Goal: Information Seeking & Learning: Check status

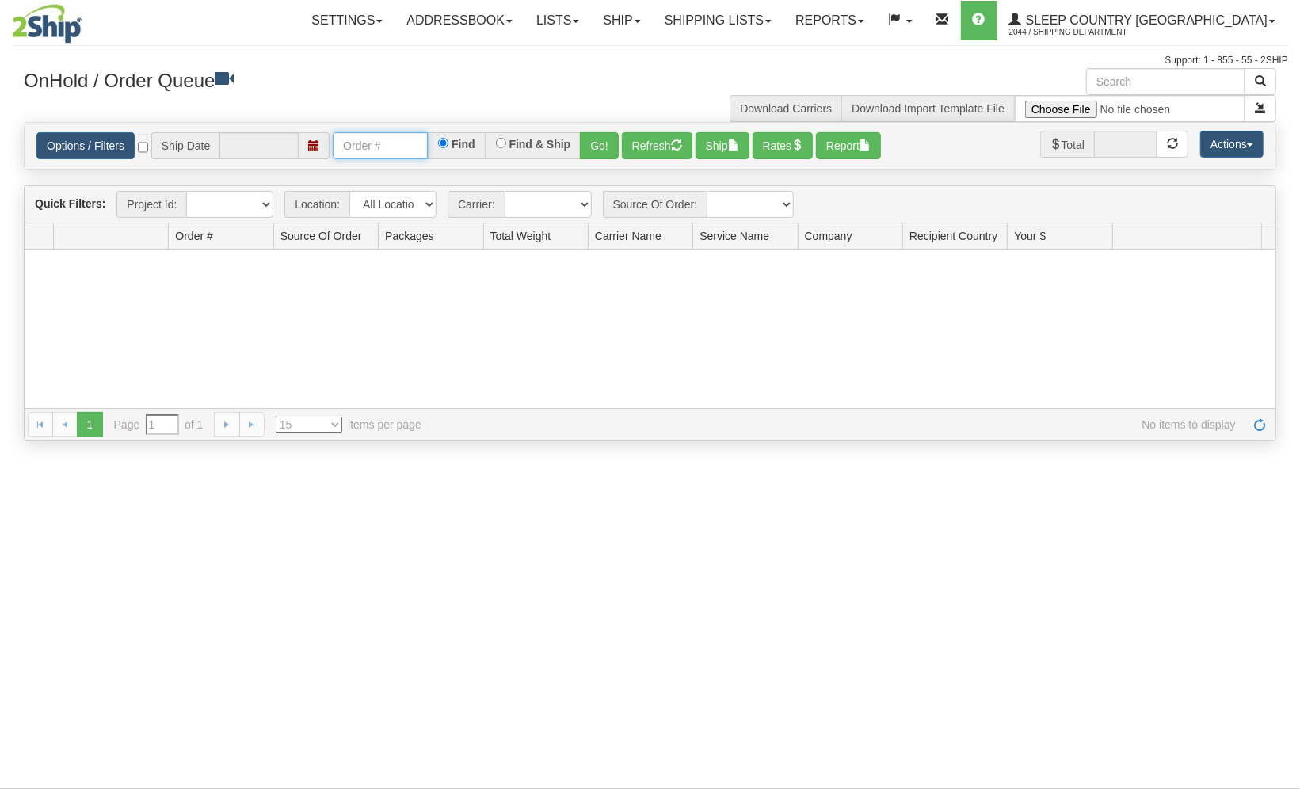
click at [410, 140] on input "text" at bounding box center [380, 145] width 95 height 27
paste input "17197"
type input "17197"
type input "[DATE]"
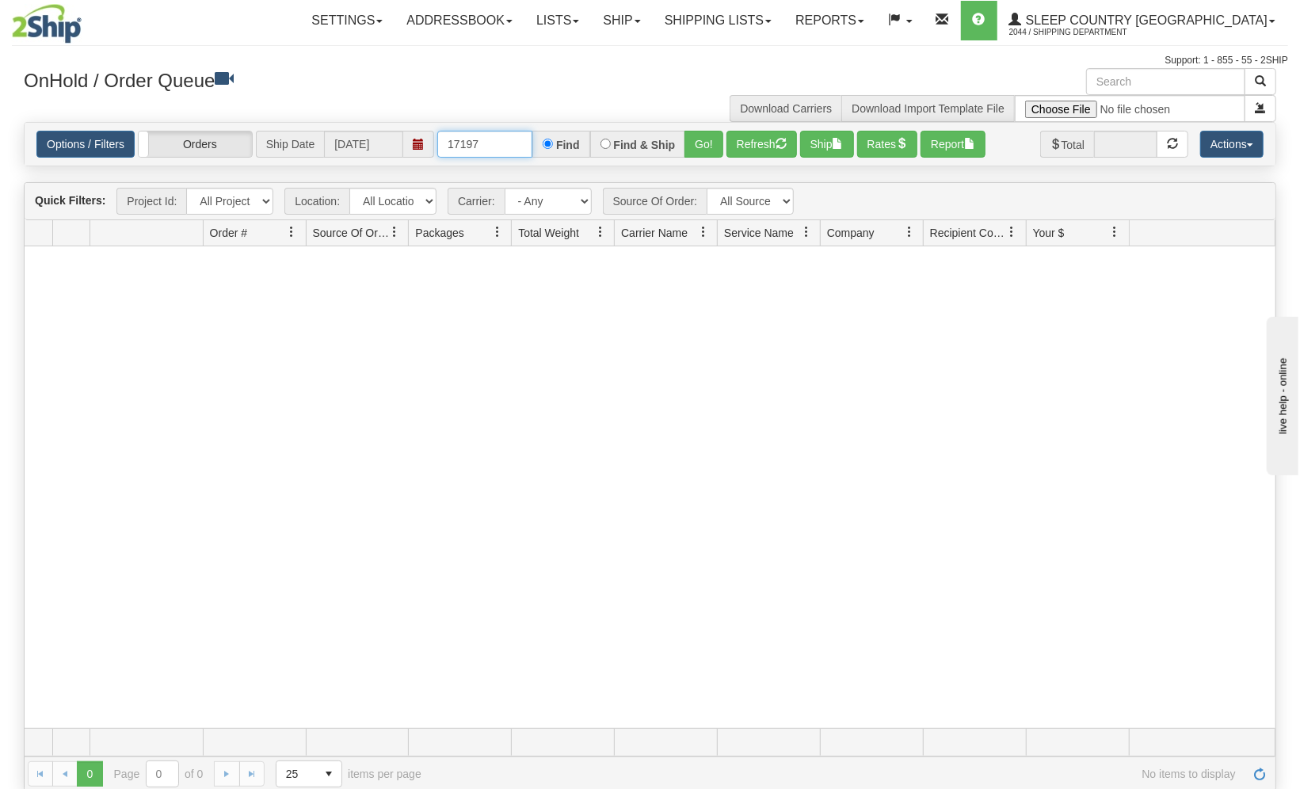
type input "17197"
click at [784, 29] on link "Shipping lists" at bounding box center [718, 21] width 131 height 40
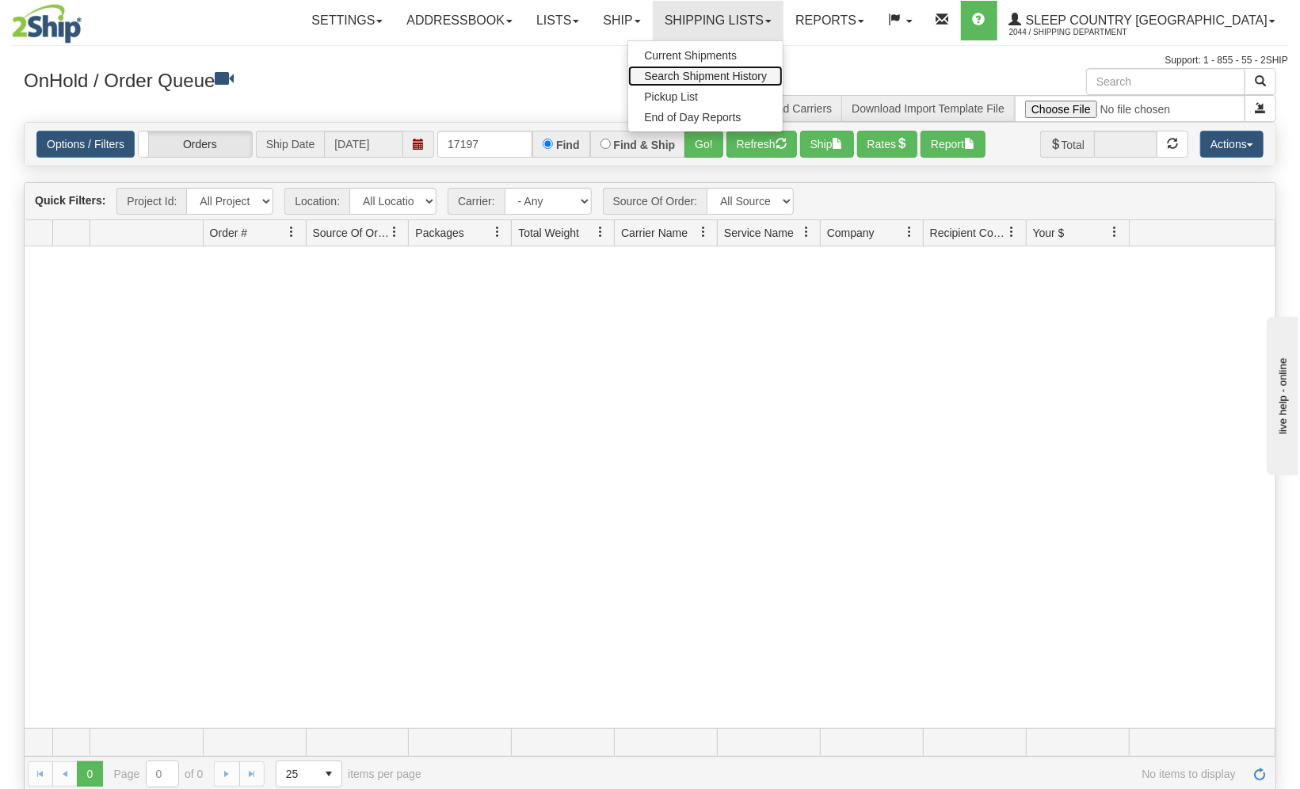
click at [767, 80] on span "Search Shipment History" at bounding box center [705, 76] width 123 height 13
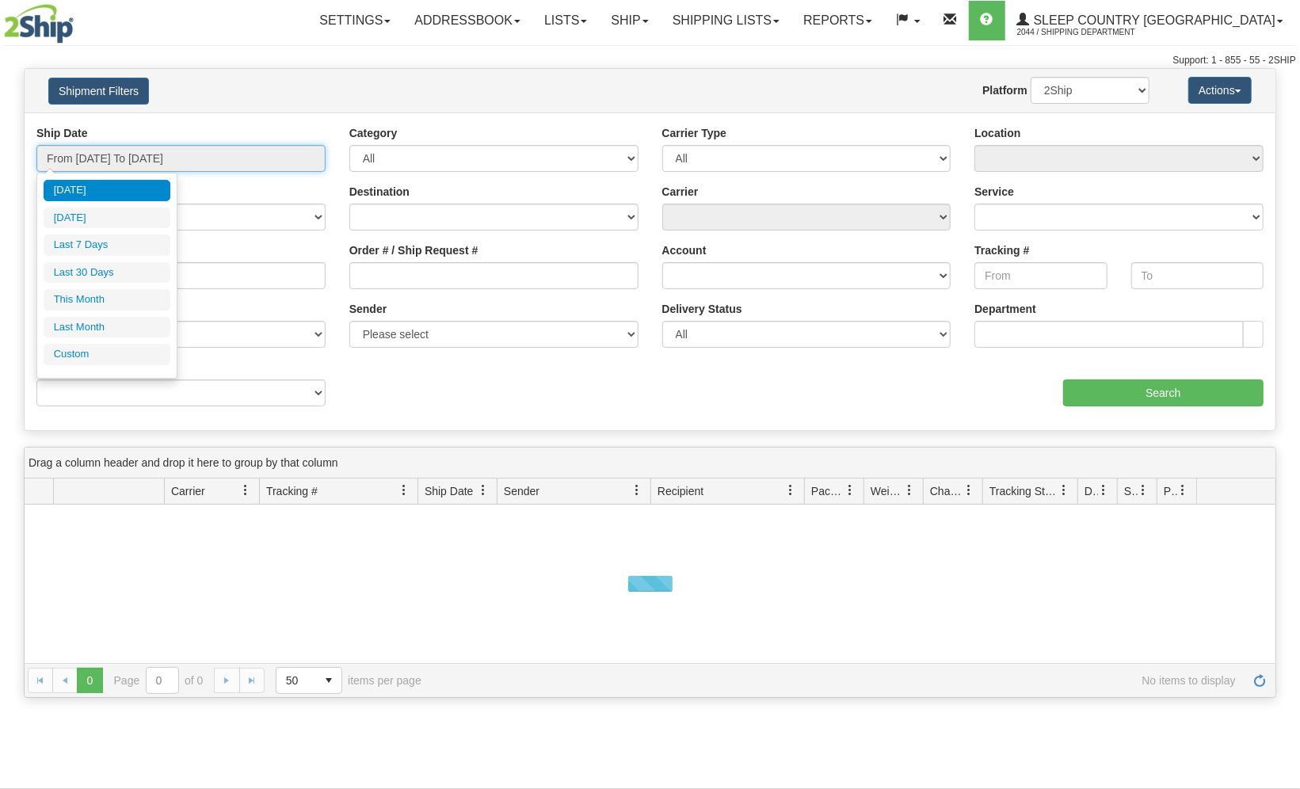
click at [250, 166] on input "From [DATE] To [DATE]" at bounding box center [180, 158] width 289 height 27
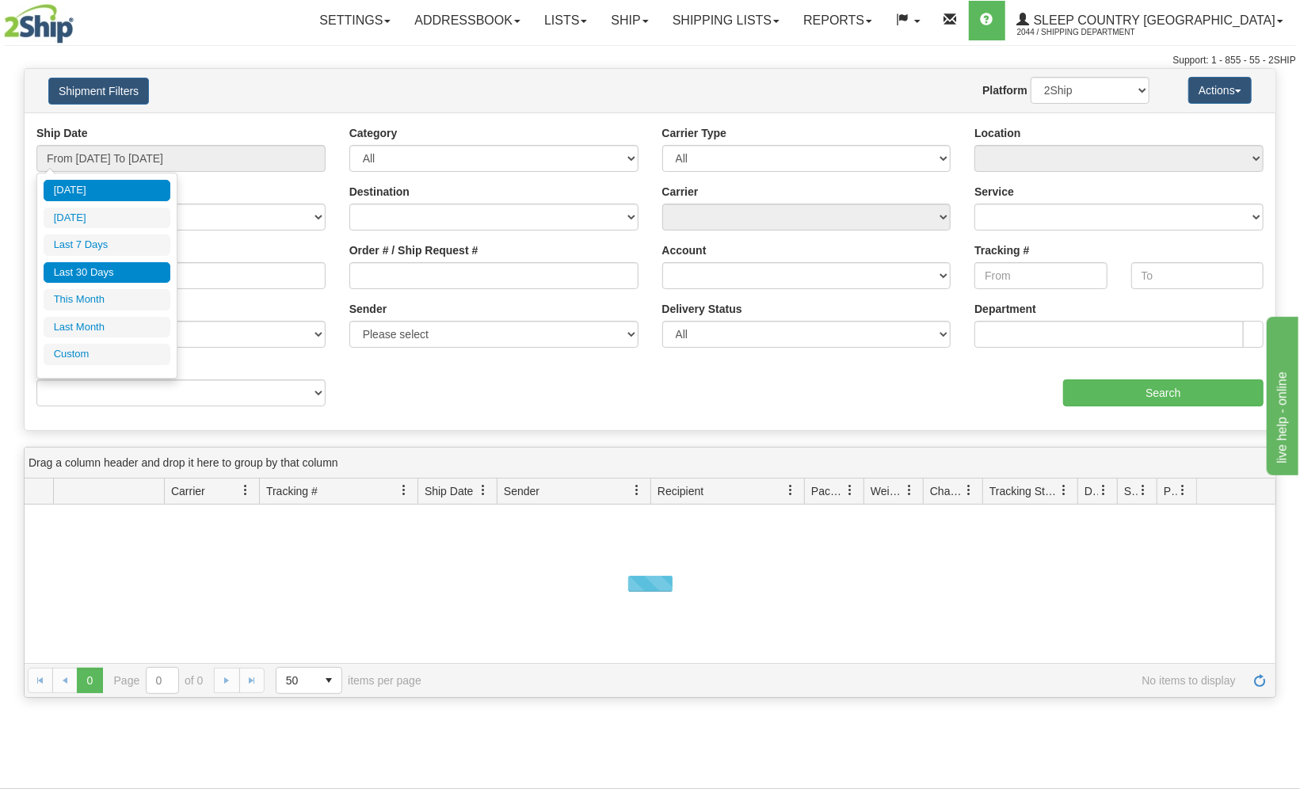
click at [128, 275] on li "Last 30 Days" at bounding box center [107, 272] width 127 height 21
type input "From [DATE] To [DATE]"
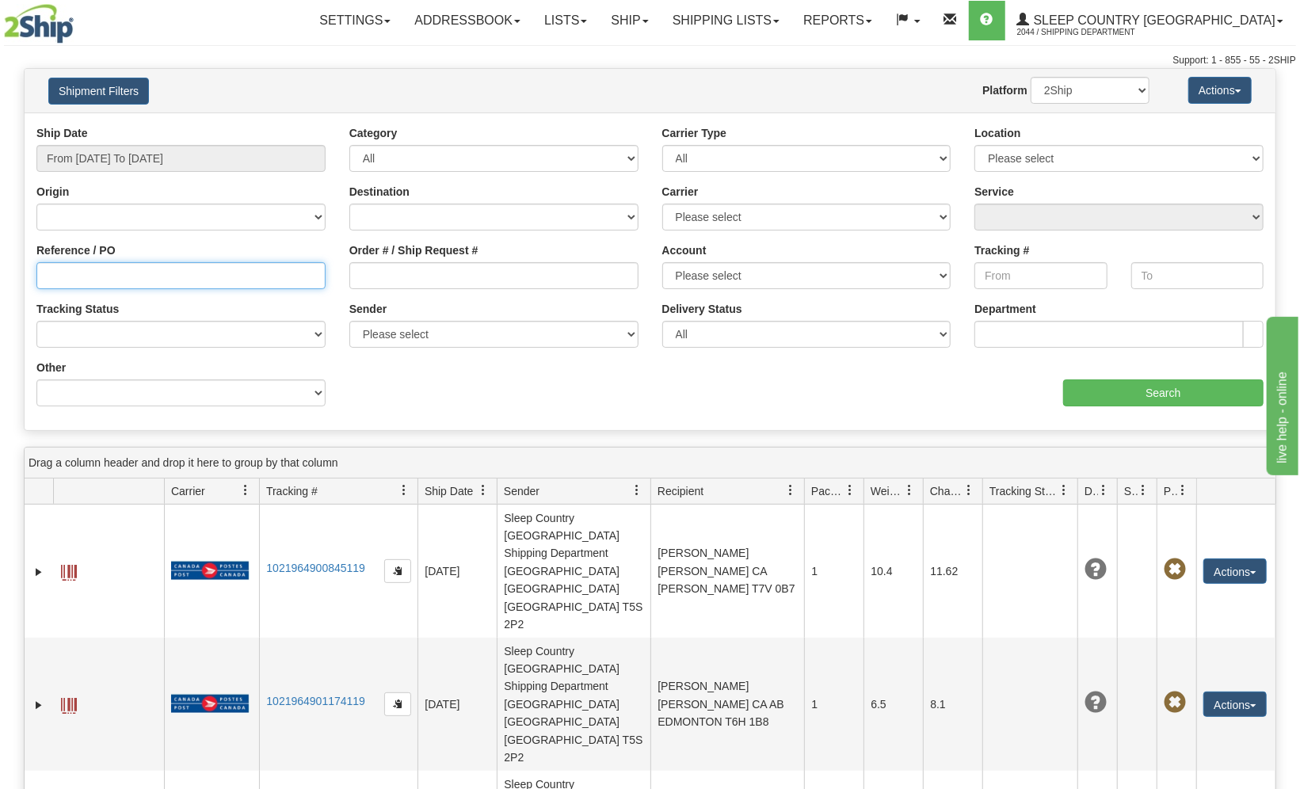
click at [128, 275] on input "Reference / PO" at bounding box center [180, 275] width 289 height 27
paste input "1027893"
type input "1027893"
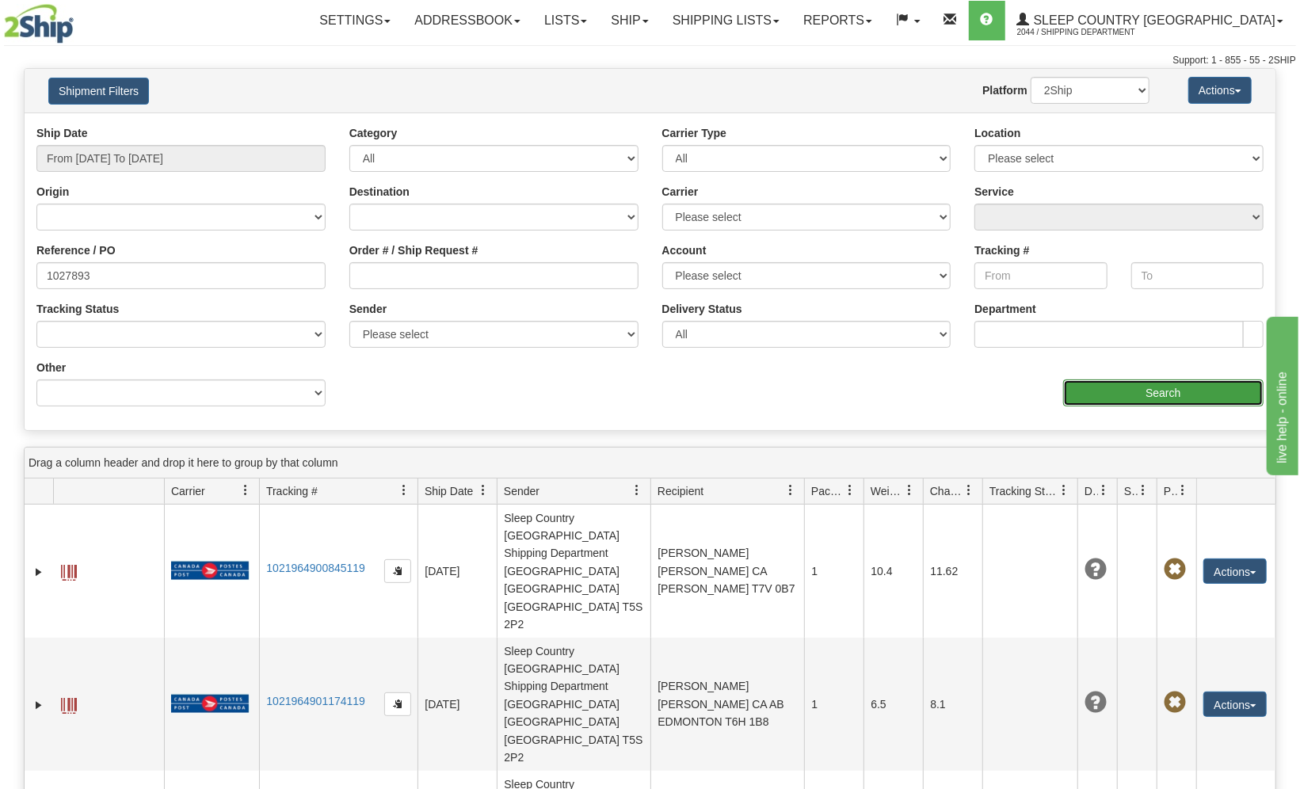
click at [1109, 398] on input "Search" at bounding box center [1163, 393] width 200 height 27
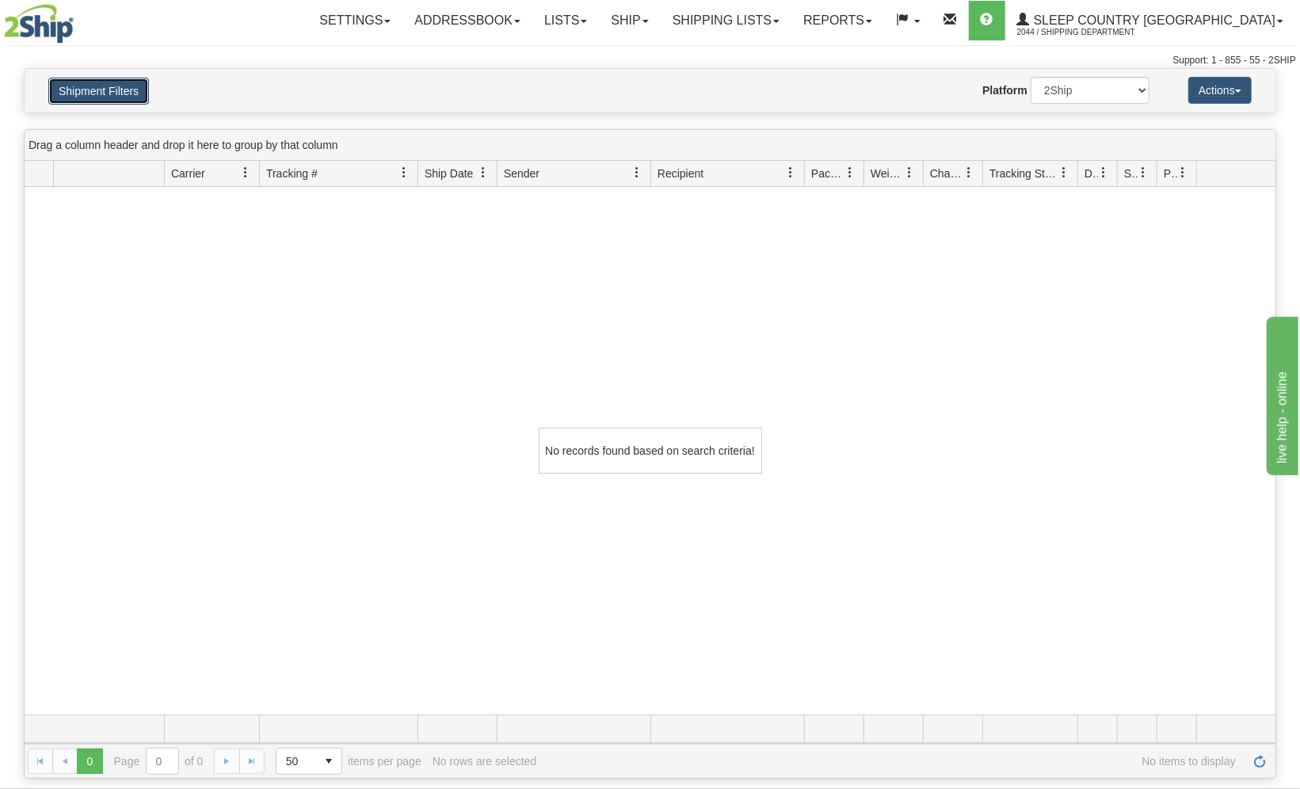
click at [113, 98] on button "Shipment Filters" at bounding box center [98, 91] width 101 height 27
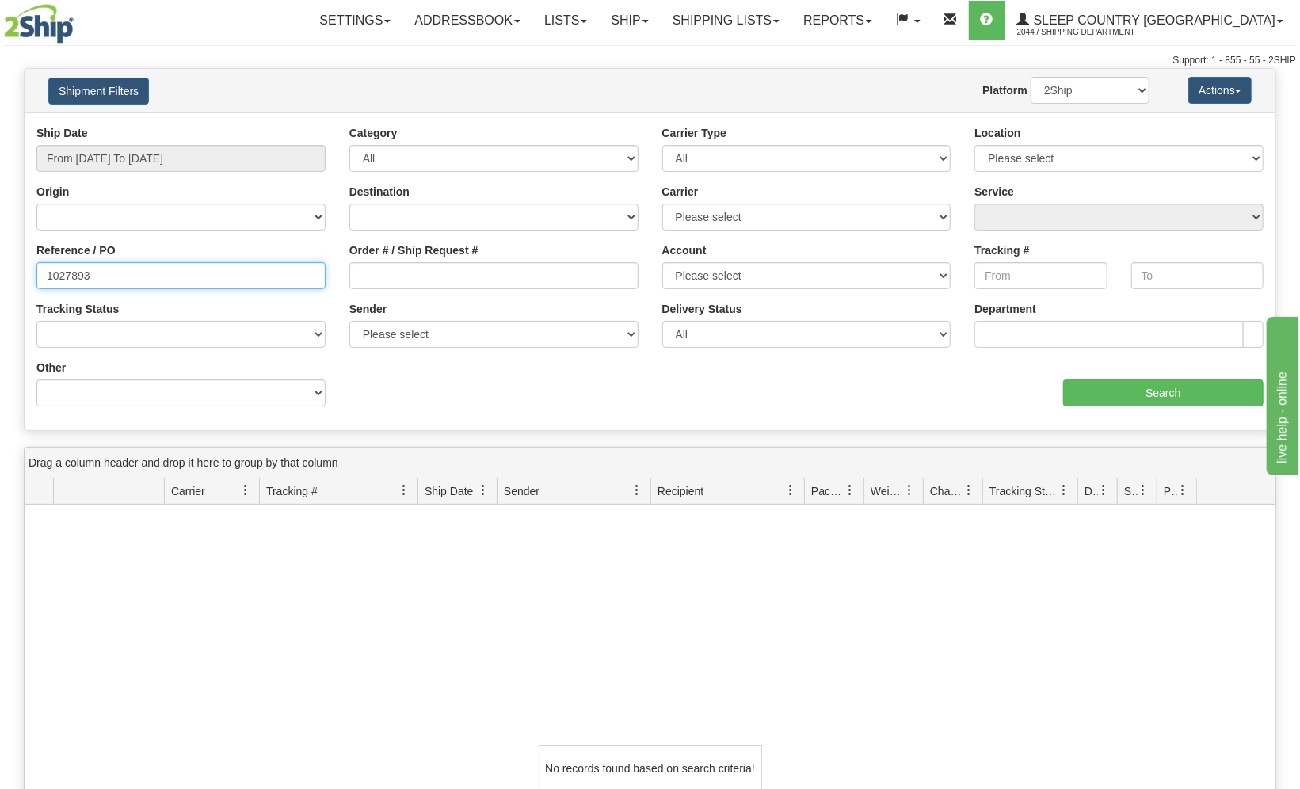
click at [136, 281] on input "1027893" at bounding box center [180, 275] width 289 height 27
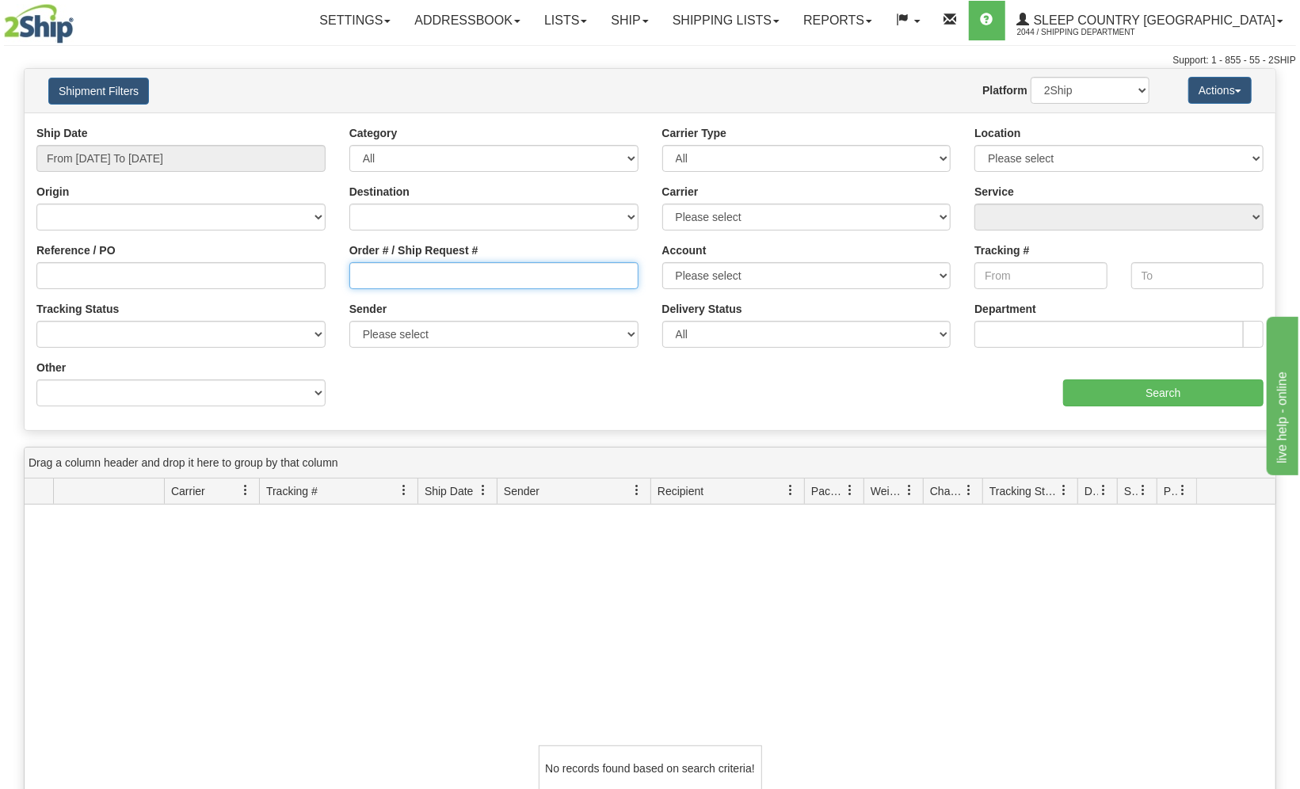
click at [449, 288] on input "Order # / Ship Request #" at bounding box center [493, 275] width 289 height 27
paste input "1027893"
type input "1027893"
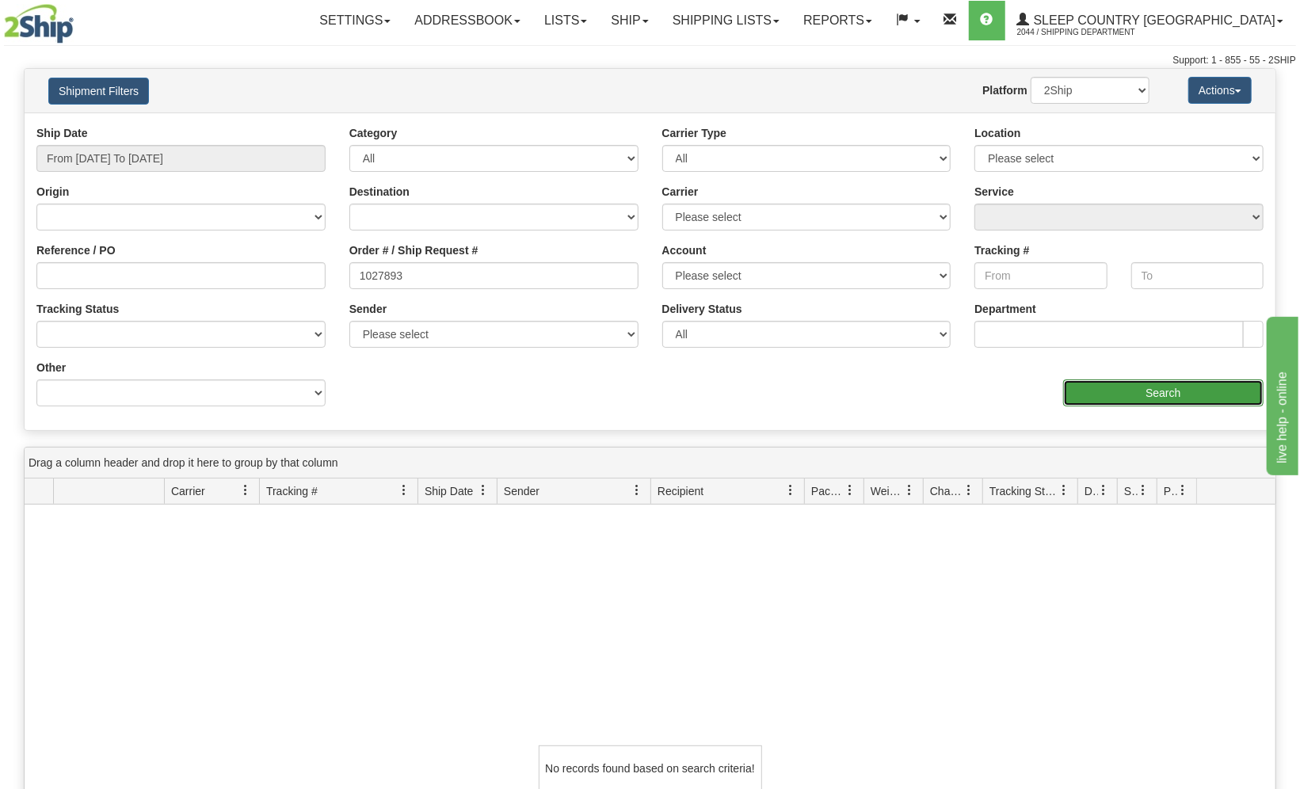
click at [1162, 398] on input "Search" at bounding box center [1163, 393] width 200 height 27
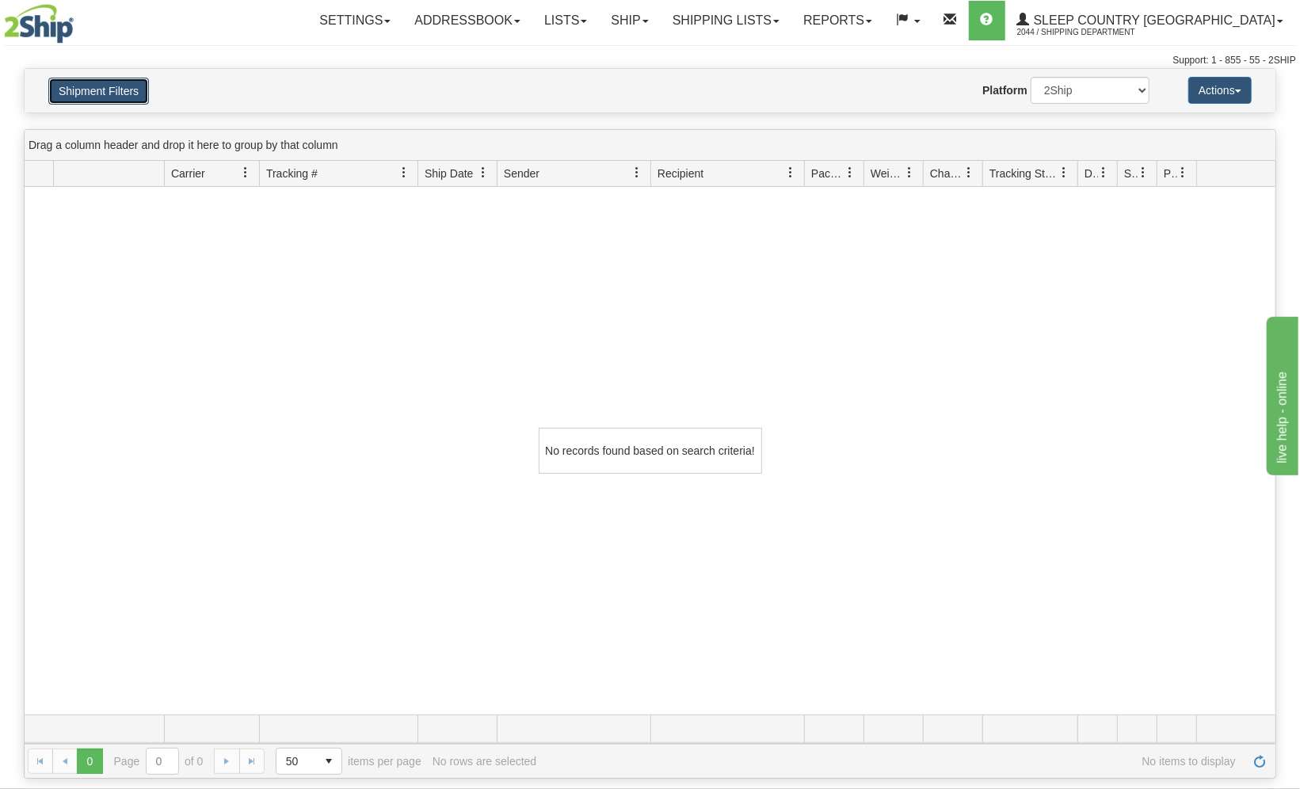
click at [131, 87] on button "Shipment Filters" at bounding box center [98, 91] width 101 height 27
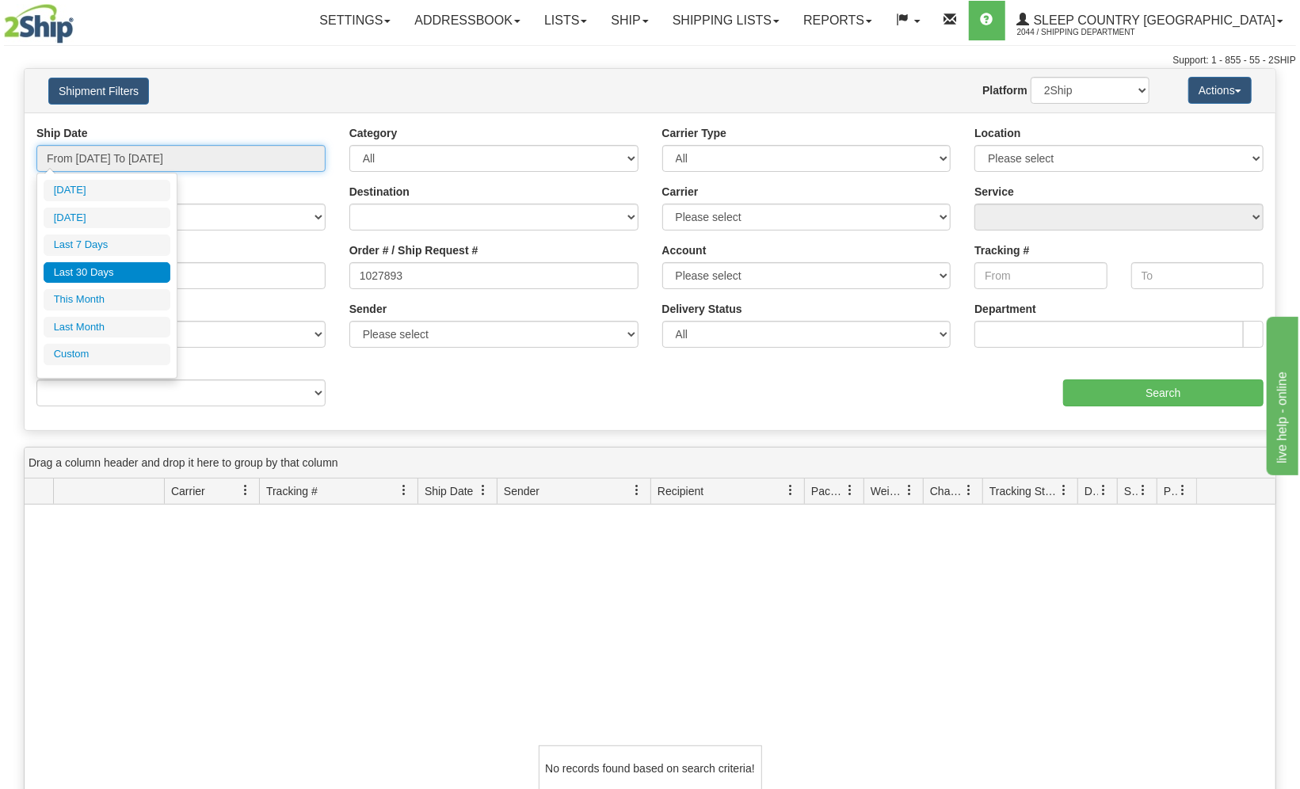
click at [131, 159] on input "From 08/24/2025 To 09/22/2025" at bounding box center [180, 158] width 289 height 27
type input "08/01/2025"
type input "08/31/2025"
type input "08/24/2025"
type input "[DATE]"
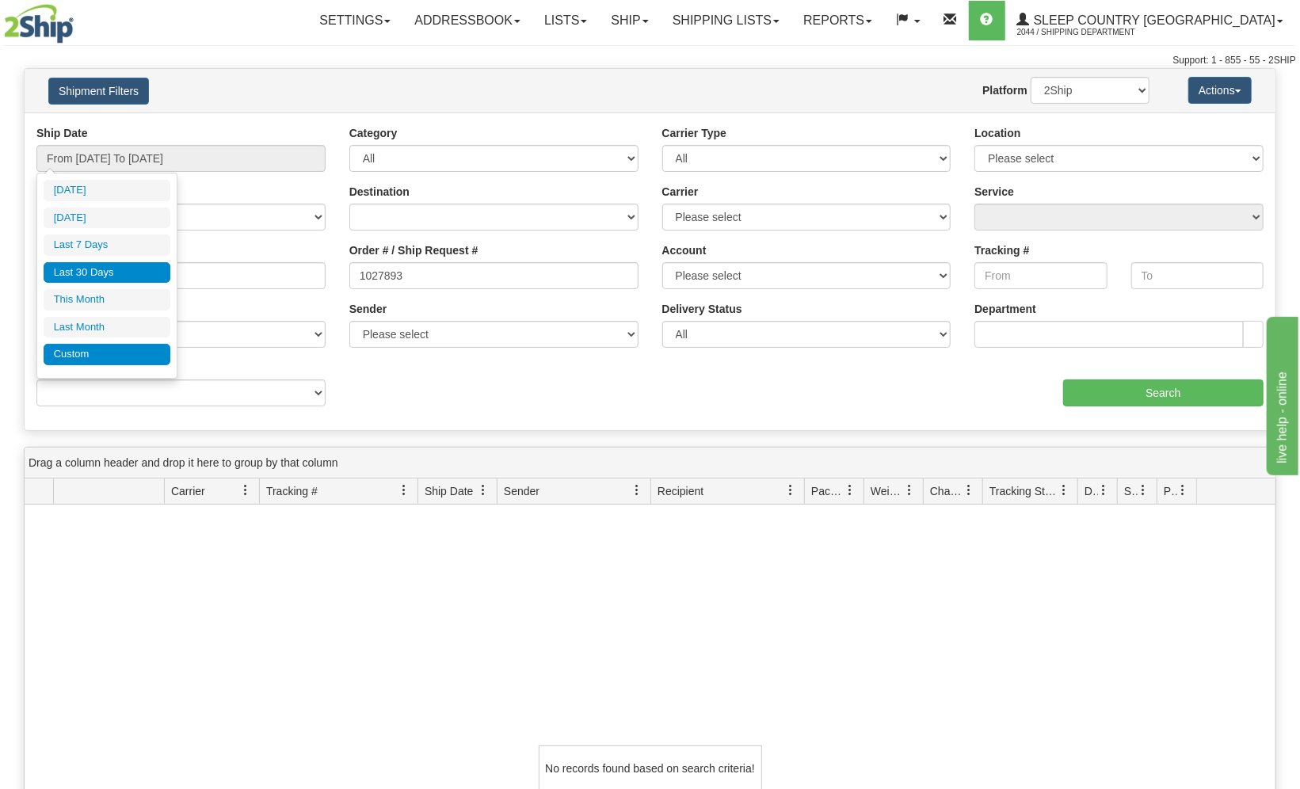
click at [102, 351] on li "Custom" at bounding box center [107, 354] width 127 height 21
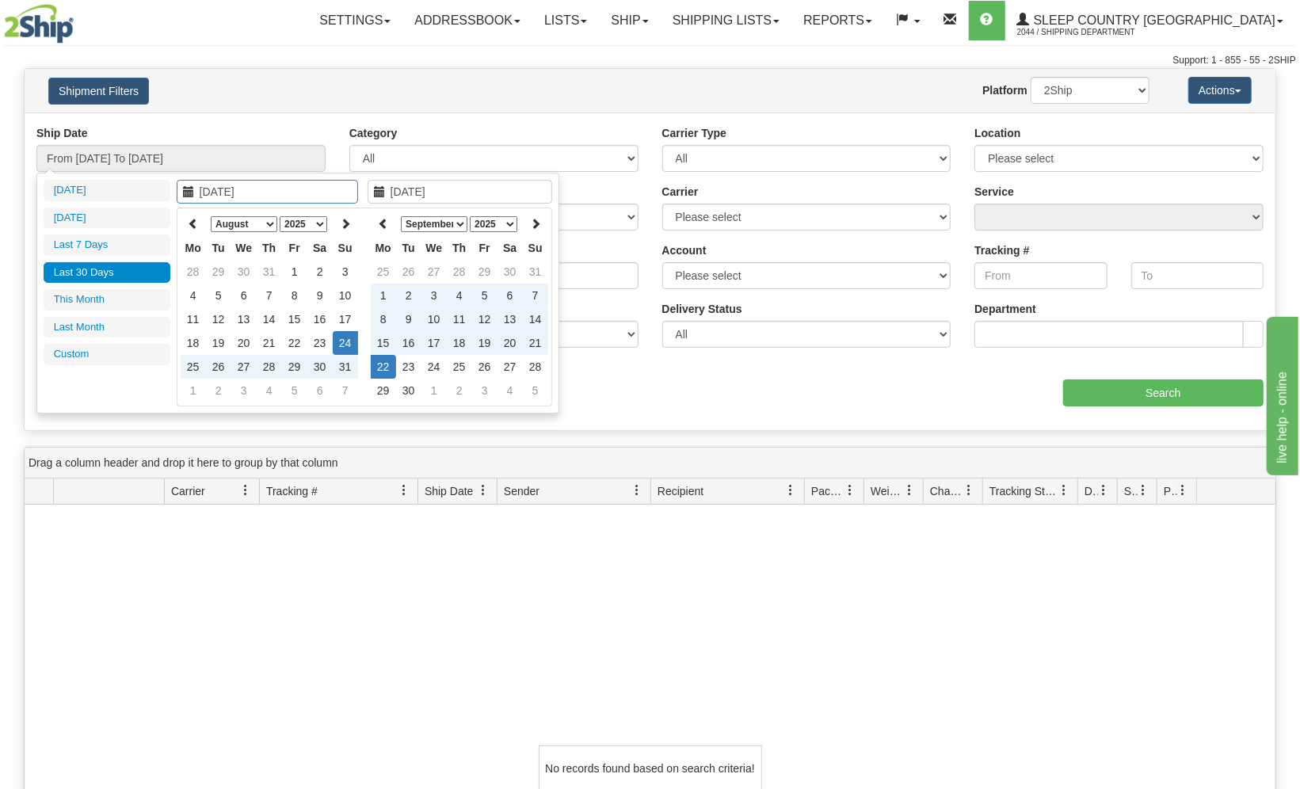
type input "08/01/2025"
type input "08/31/2025"
type input "09/01/2025"
type input "09/30/2025"
type input "08/24/2025"
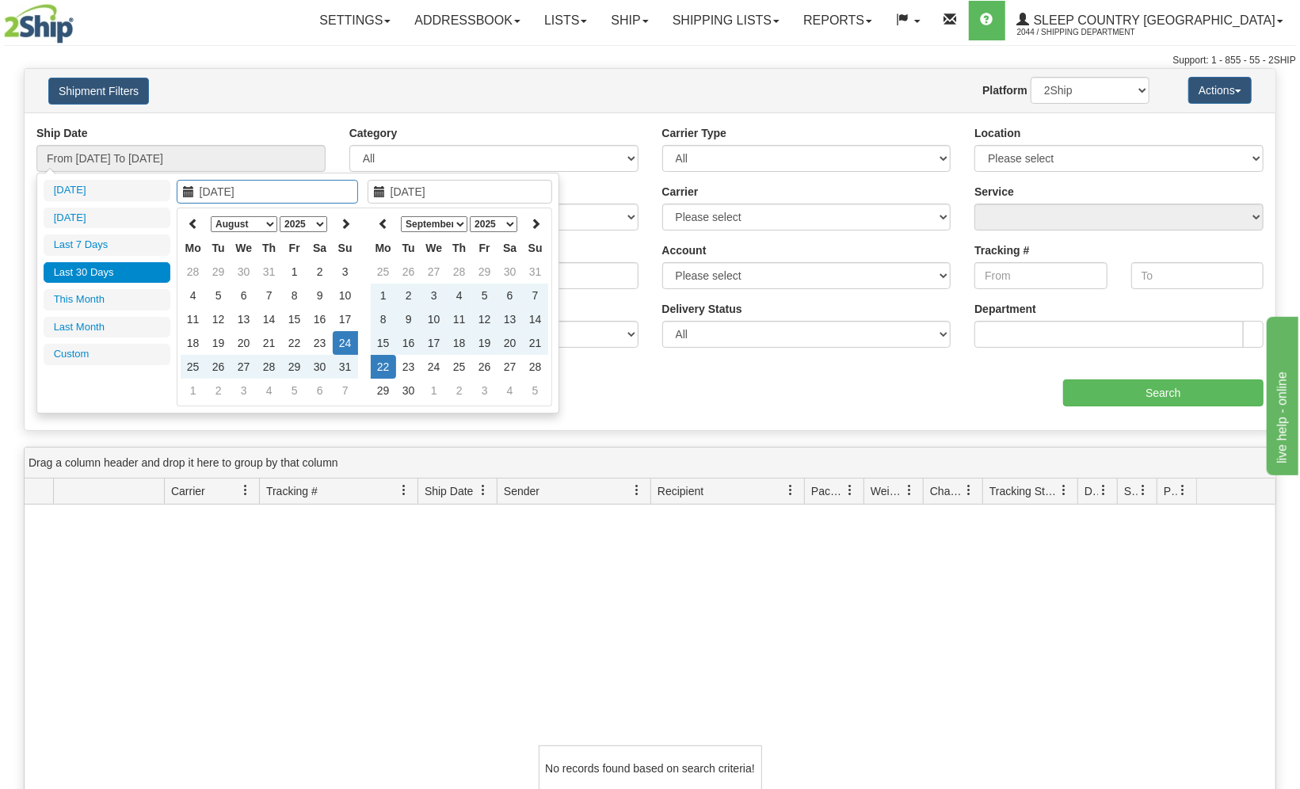
type input "[DATE]"
click at [242, 220] on select "January February March April May June July August September October November De…" at bounding box center [244, 224] width 67 height 16
type input "04/01/2025"
click at [223, 270] on td "1" at bounding box center [218, 272] width 25 height 24
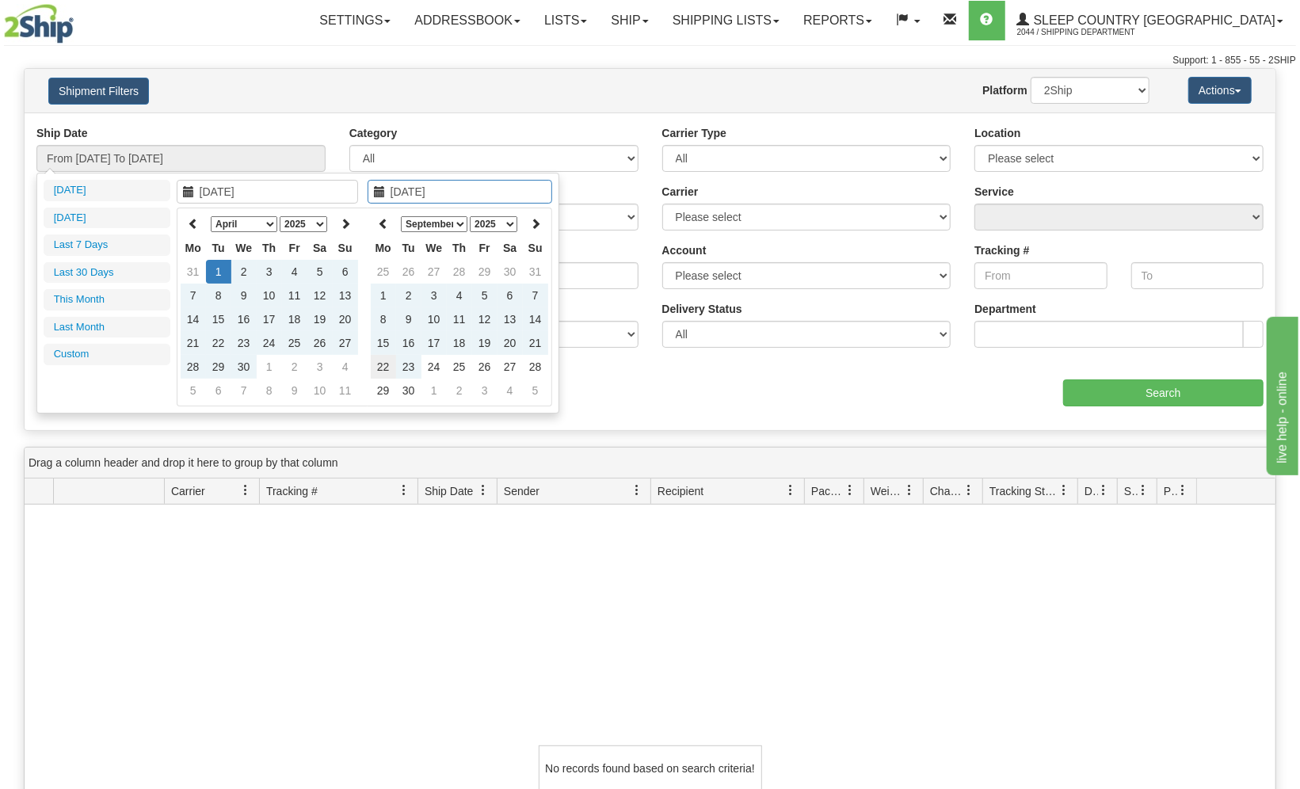
type input "[DATE]"
click at [381, 365] on td "22" at bounding box center [383, 367] width 25 height 24
type input "From 04/01/2025 To 09/22/2025"
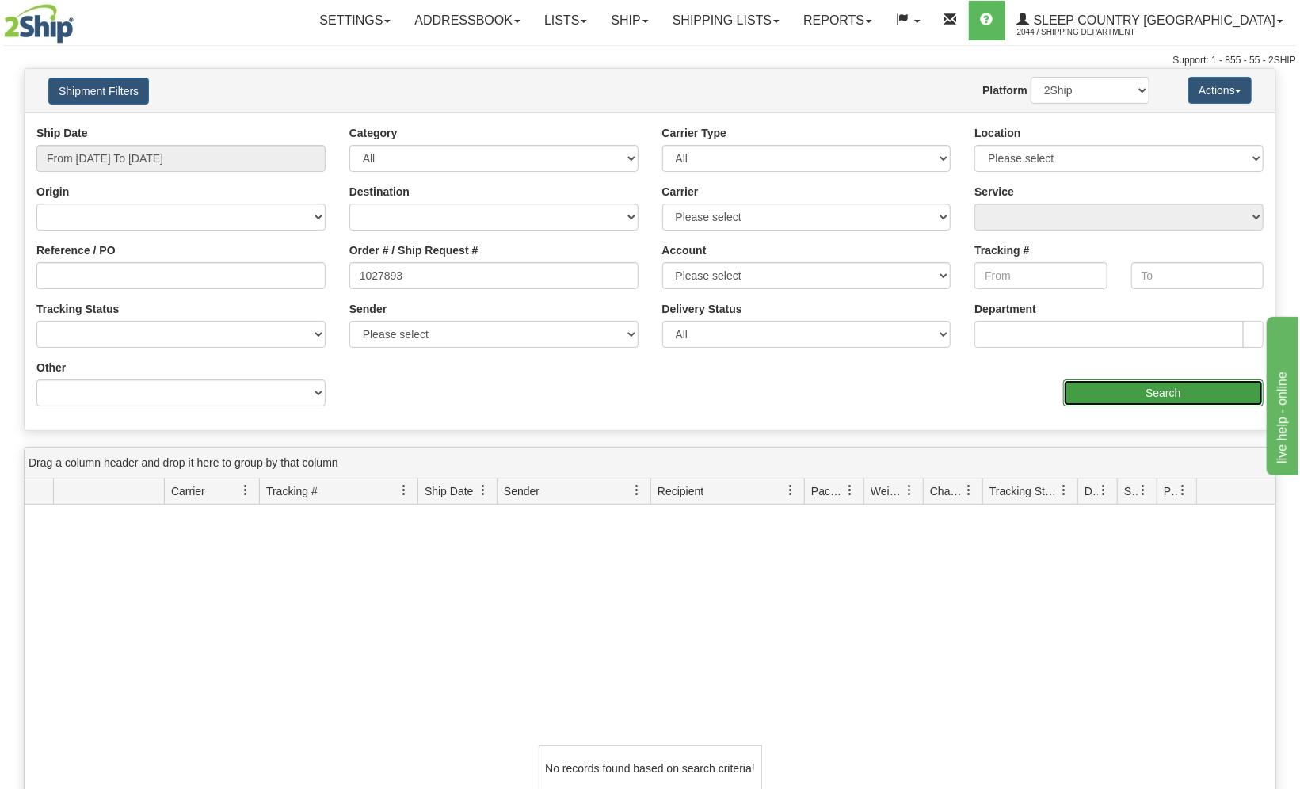
click at [1128, 394] on input "Search" at bounding box center [1163, 393] width 200 height 27
